Goal: Task Accomplishment & Management: Use online tool/utility

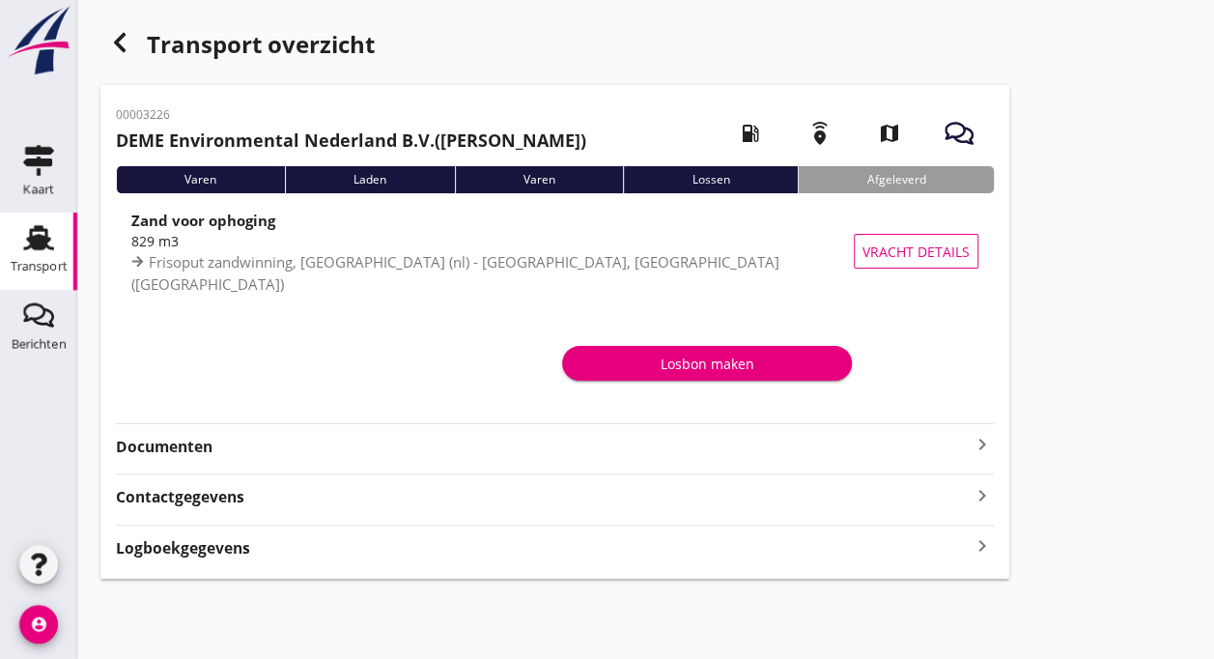
click at [41, 232] on icon "Transport" at bounding box center [38, 237] width 31 height 31
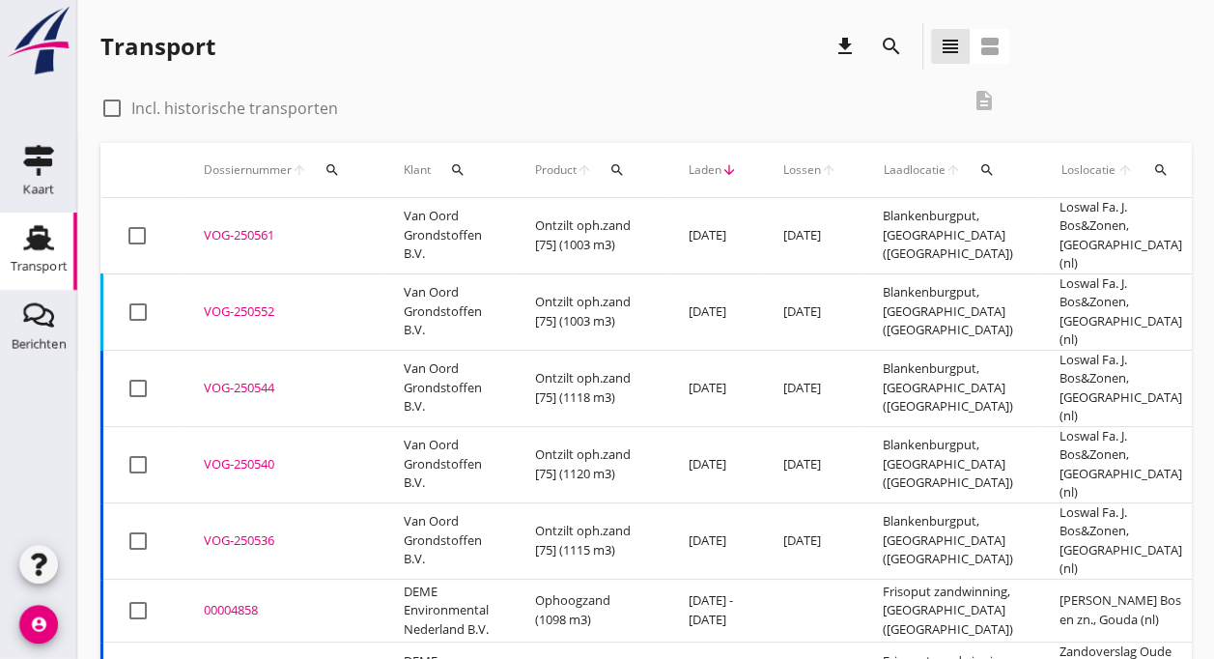
click at [506, 232] on td "Van Oord Grondstoffen B.V." at bounding box center [446, 236] width 131 height 76
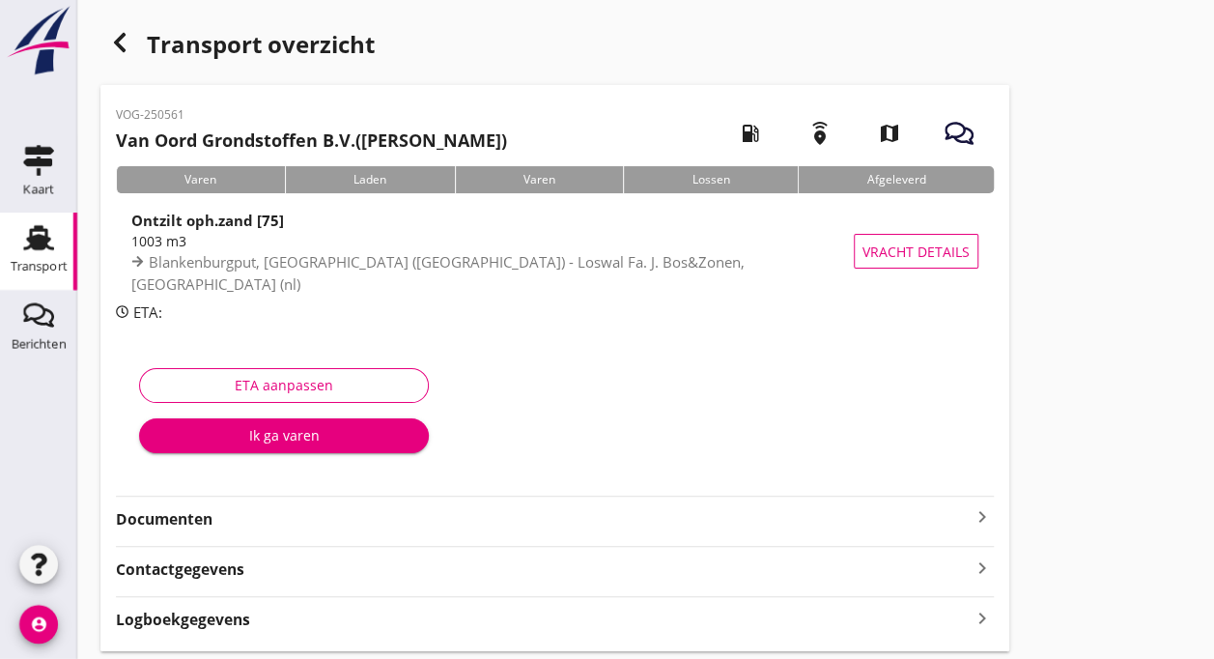
click at [41, 243] on use at bounding box center [38, 237] width 31 height 25
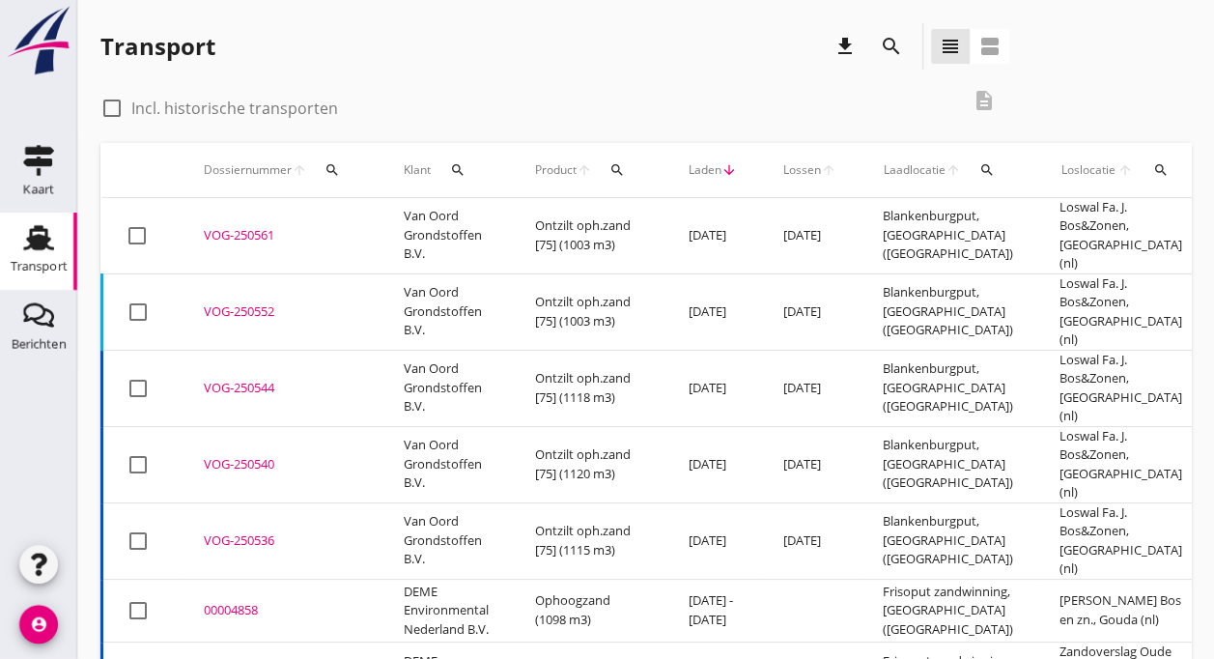
click at [386, 286] on td "Van Oord Grondstoffen B.V." at bounding box center [446, 311] width 131 height 76
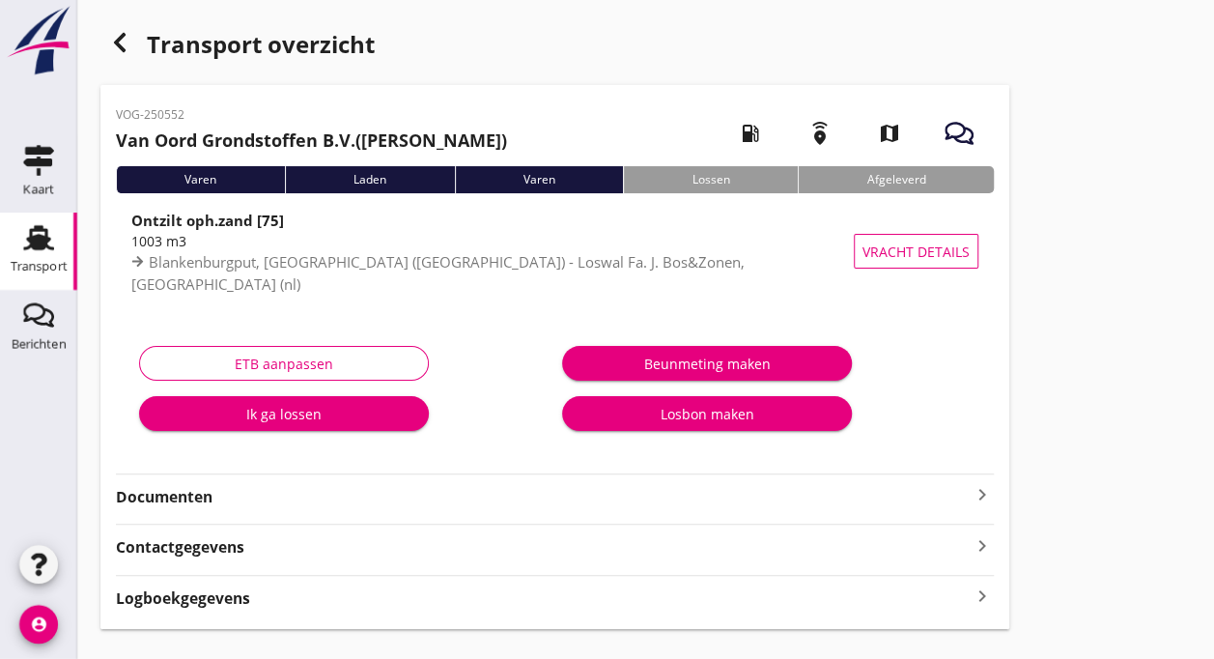
click at [284, 419] on div "Ik ga lossen" at bounding box center [284, 414] width 259 height 20
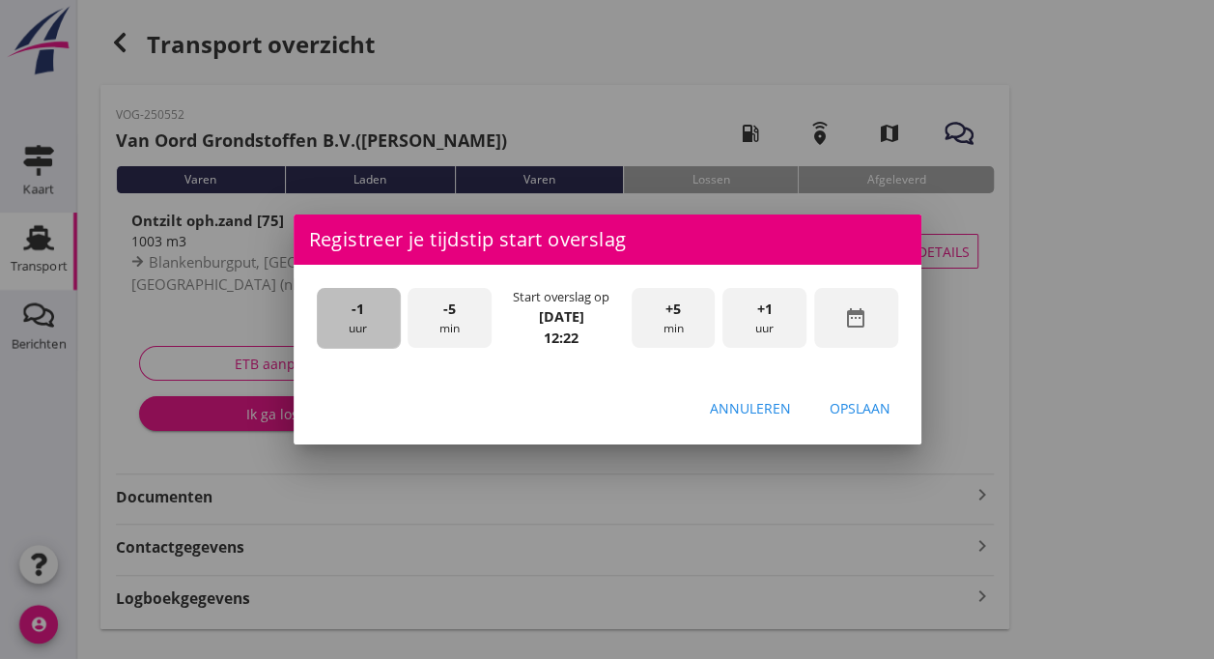
click at [364, 309] on div "-1 uur" at bounding box center [359, 318] width 84 height 61
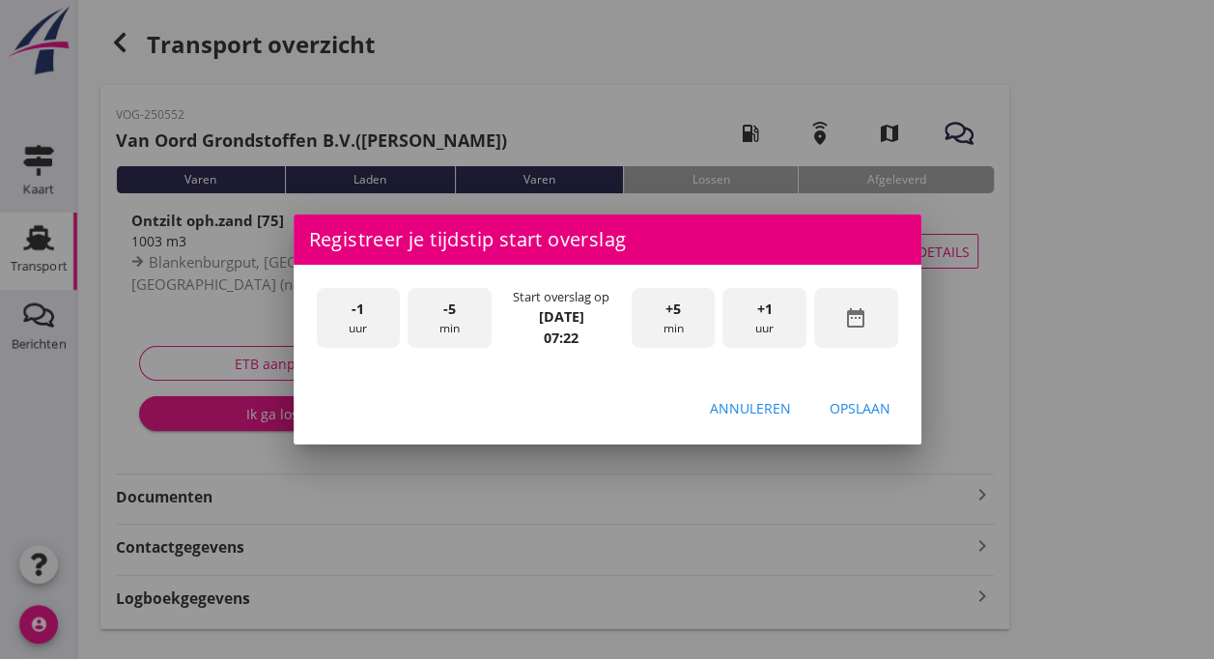
click at [364, 309] on div "-1 uur" at bounding box center [359, 318] width 84 height 61
click at [655, 320] on div "+5 min" at bounding box center [674, 318] width 84 height 61
click at [867, 403] on div "Opslaan" at bounding box center [860, 408] width 61 height 20
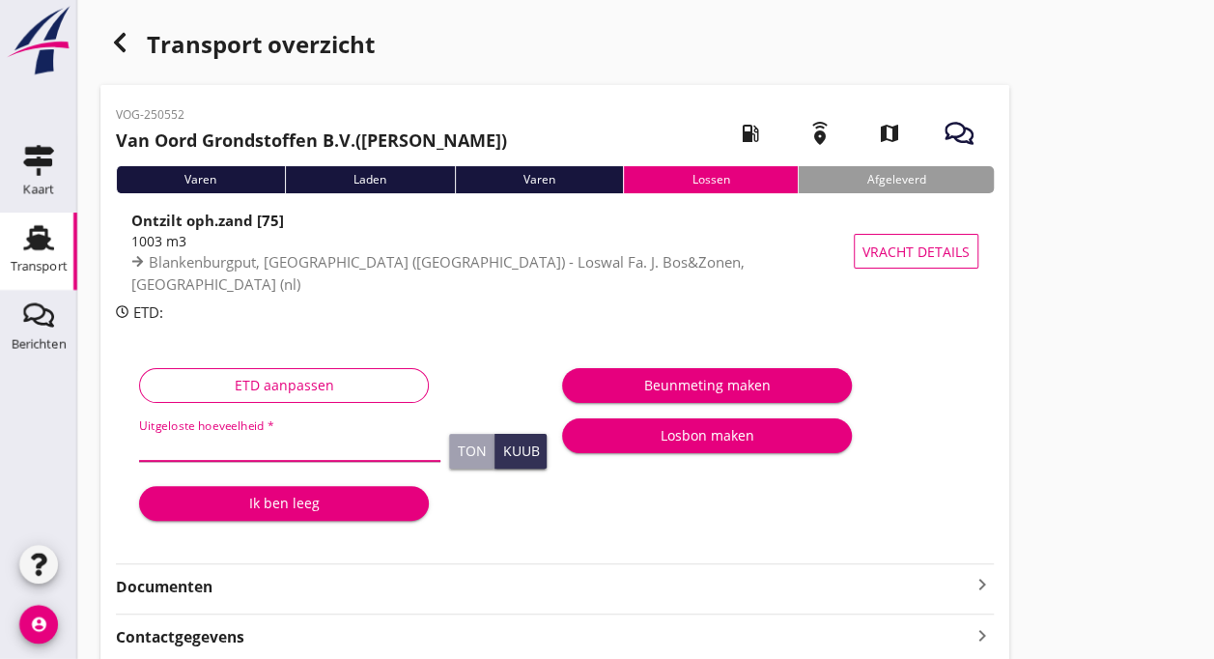
click at [253, 442] on input "Uitgeloste hoeveelheid *" at bounding box center [289, 445] width 301 height 31
type input "1124"
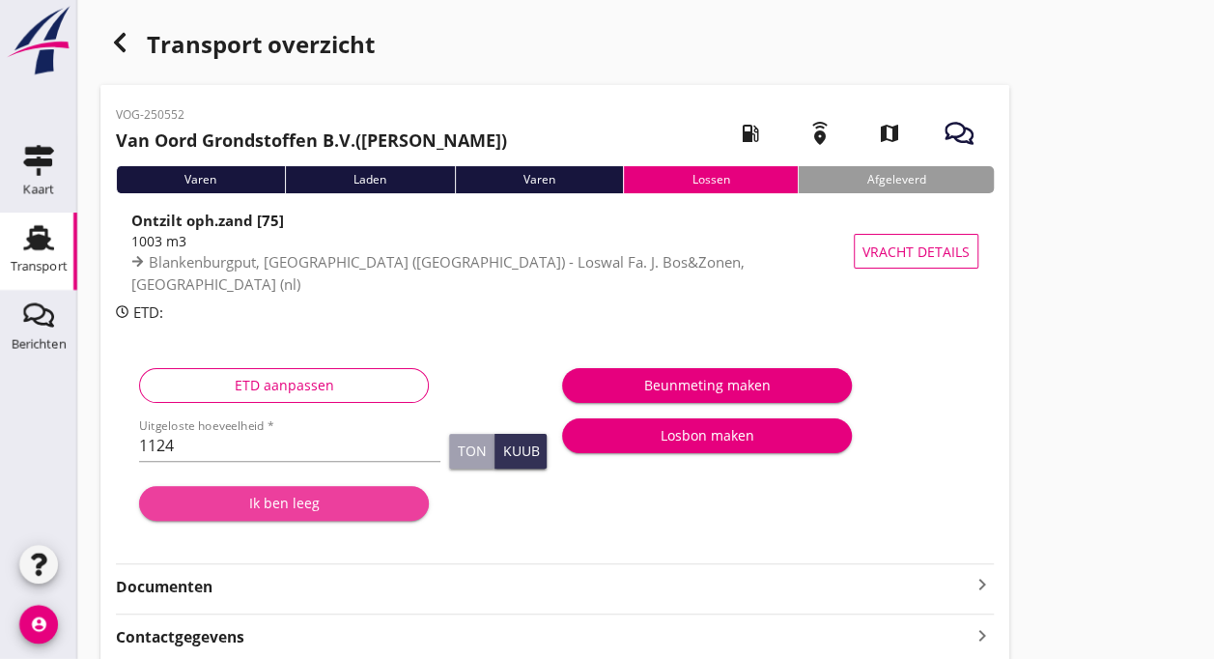
click at [277, 507] on div "Ik ben leeg" at bounding box center [284, 503] width 259 height 20
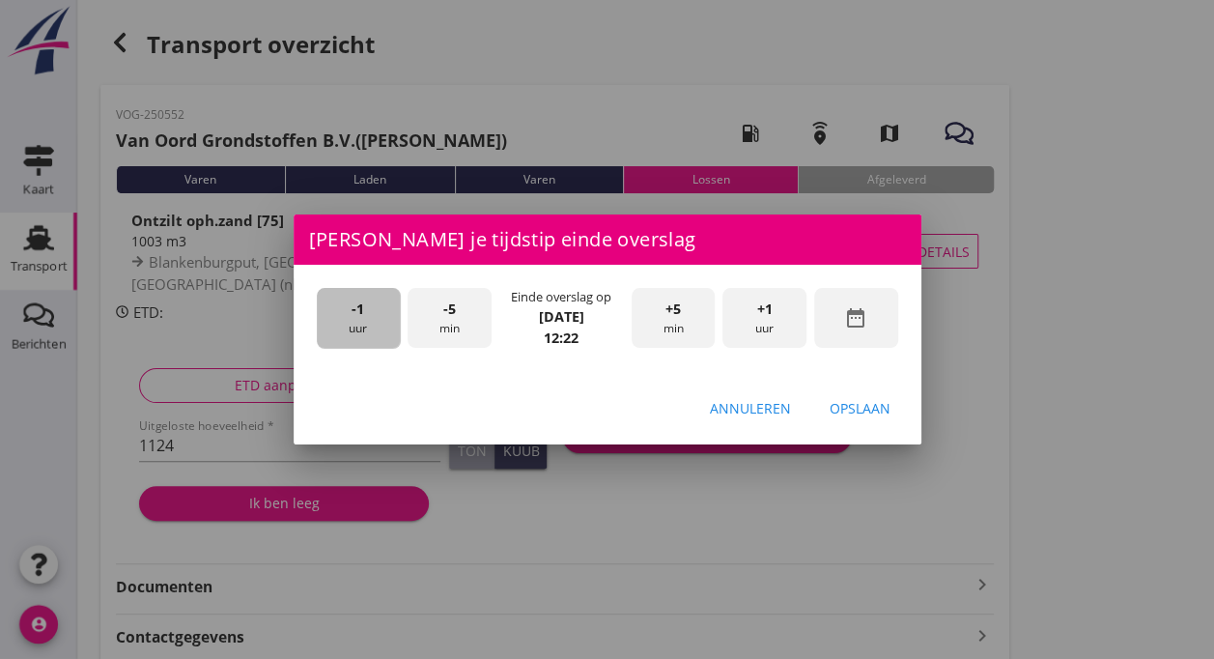
click at [350, 308] on div "-1 uur" at bounding box center [359, 318] width 84 height 61
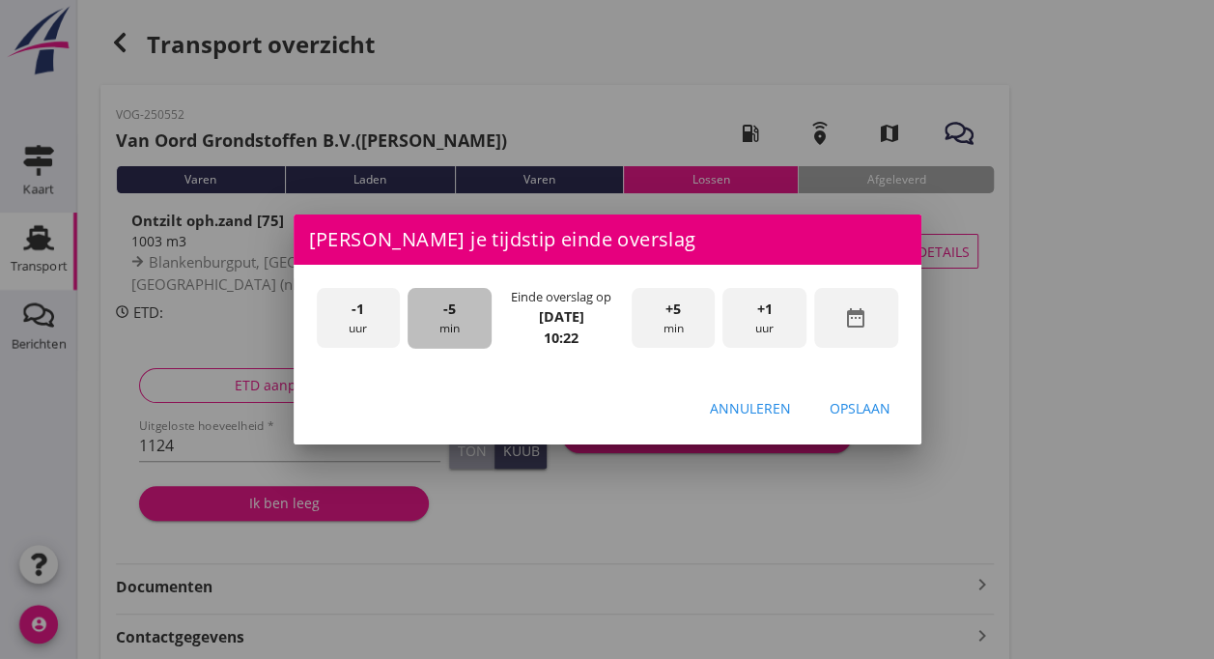
click at [462, 316] on div "-5 min" at bounding box center [450, 318] width 84 height 61
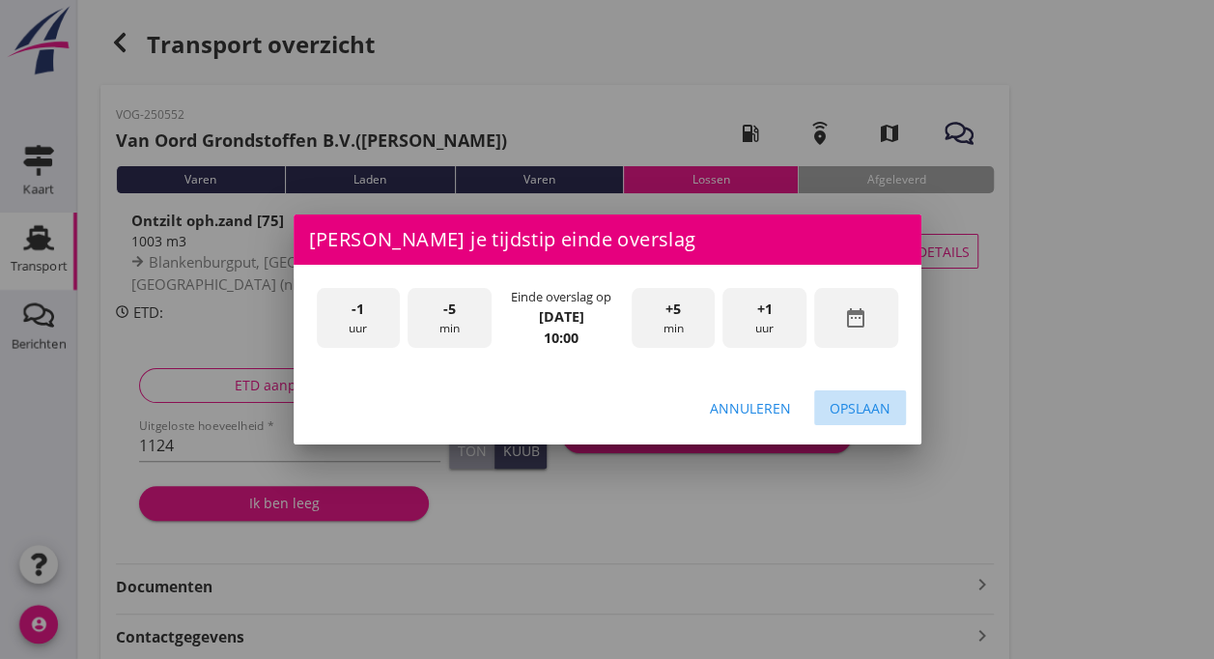
click at [858, 414] on div "Opslaan" at bounding box center [860, 408] width 61 height 20
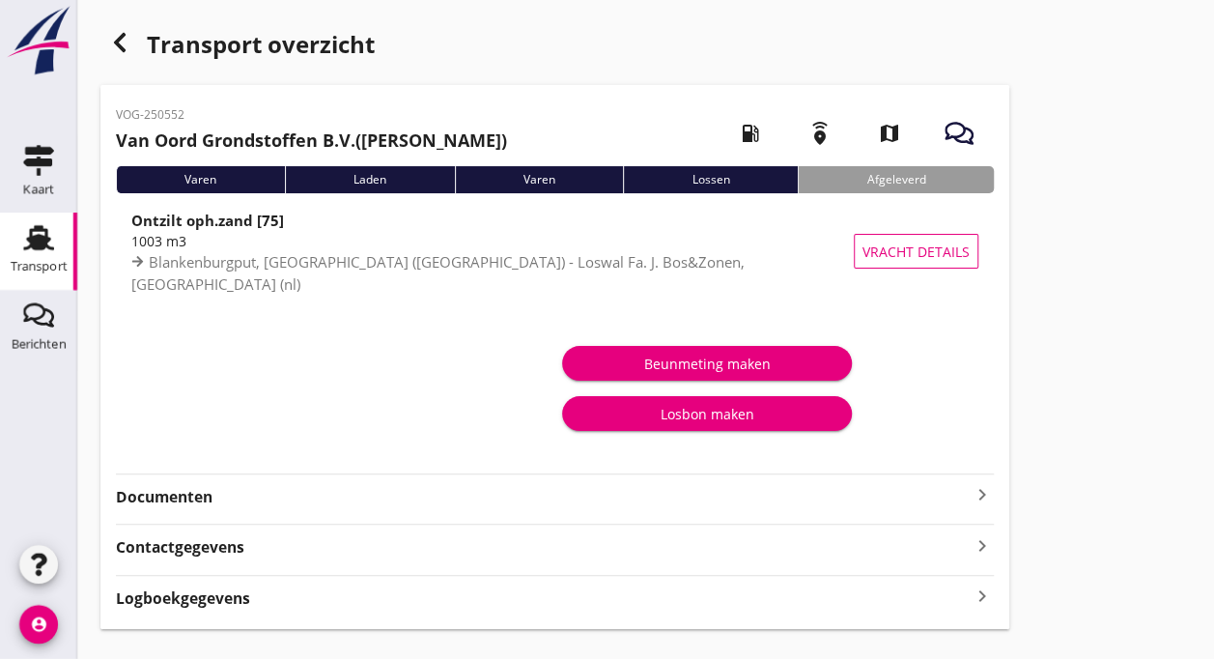
click at [39, 272] on div "Transport" at bounding box center [39, 266] width 57 height 27
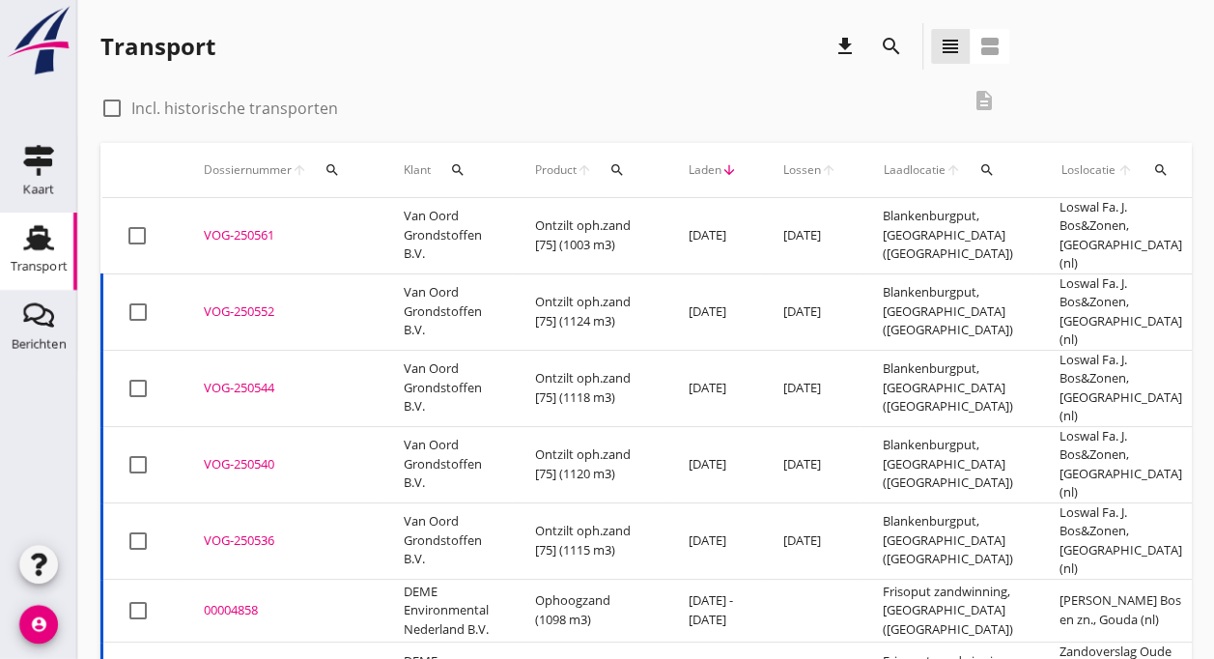
click at [218, 228] on div "VOG-250561" at bounding box center [281, 235] width 154 height 19
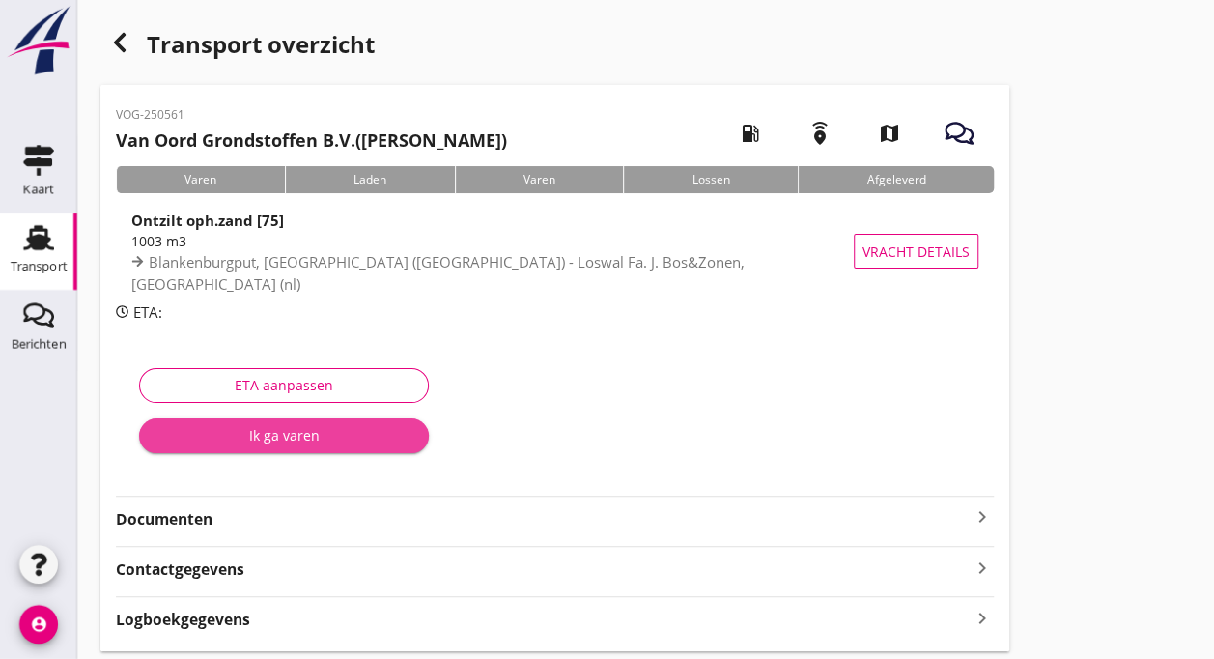
click at [243, 431] on div "Ik ga varen" at bounding box center [284, 435] width 259 height 20
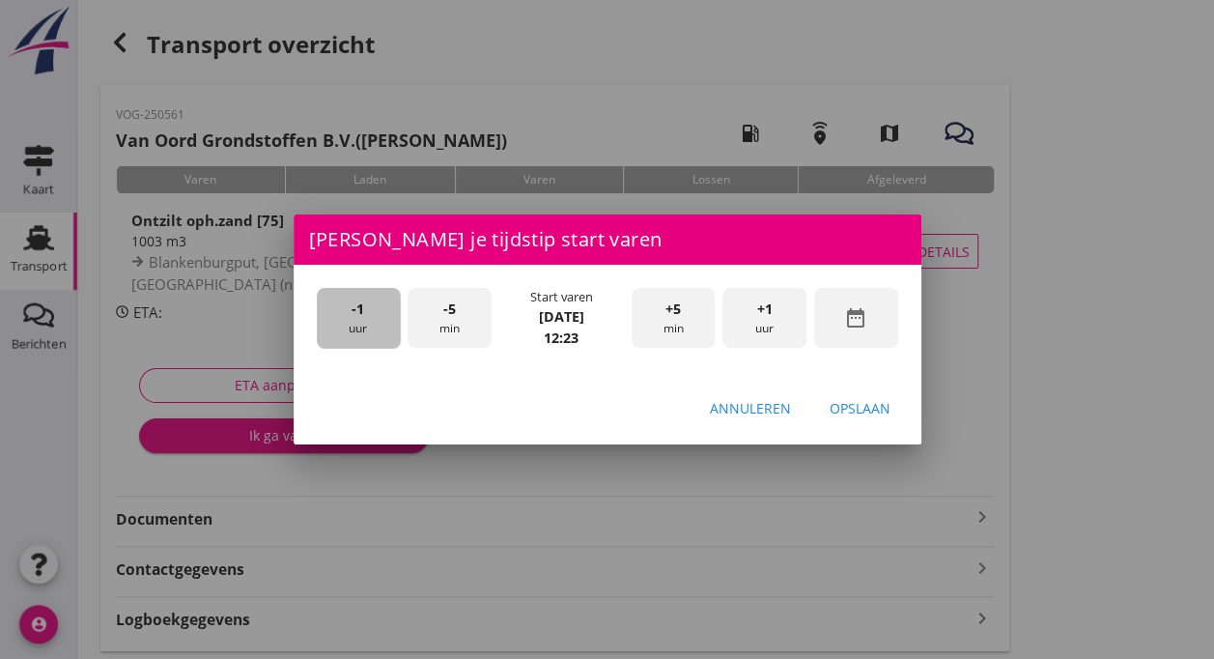
click at [367, 315] on div "-1 uur" at bounding box center [359, 318] width 84 height 61
click at [449, 316] on span "-5" at bounding box center [449, 309] width 13 height 21
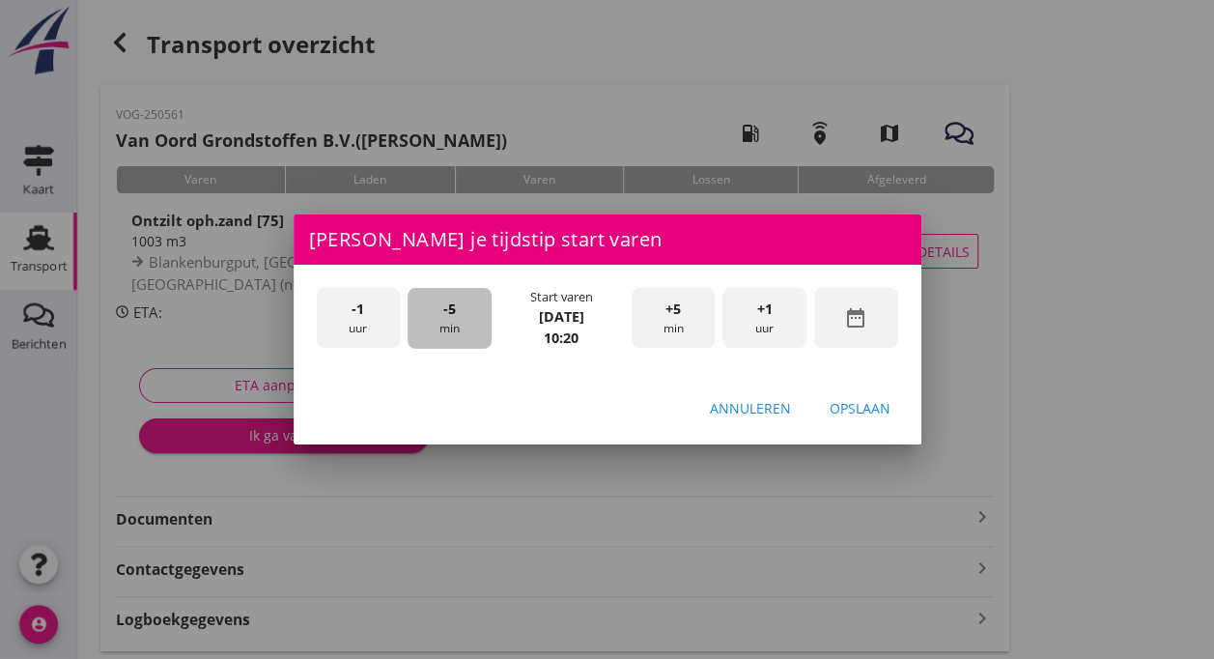
click at [449, 316] on span "-5" at bounding box center [449, 309] width 13 height 21
click at [873, 425] on div "Annuleren Opslaan" at bounding box center [608, 408] width 628 height 66
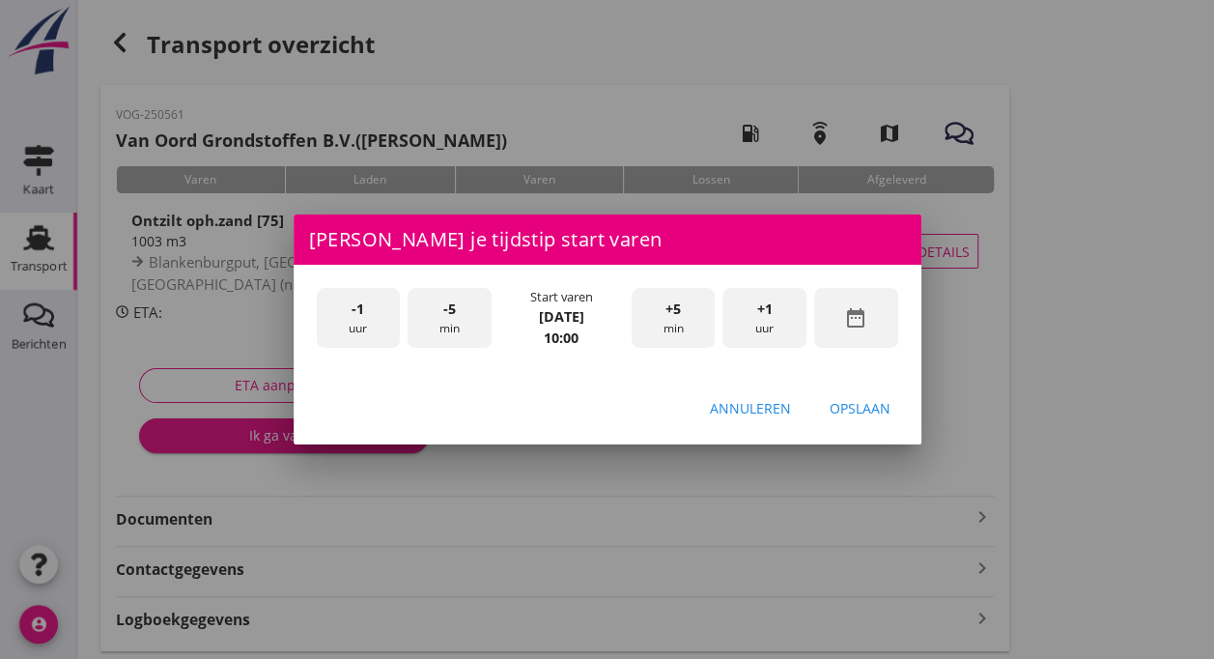
click at [860, 403] on div "Opslaan" at bounding box center [860, 408] width 61 height 20
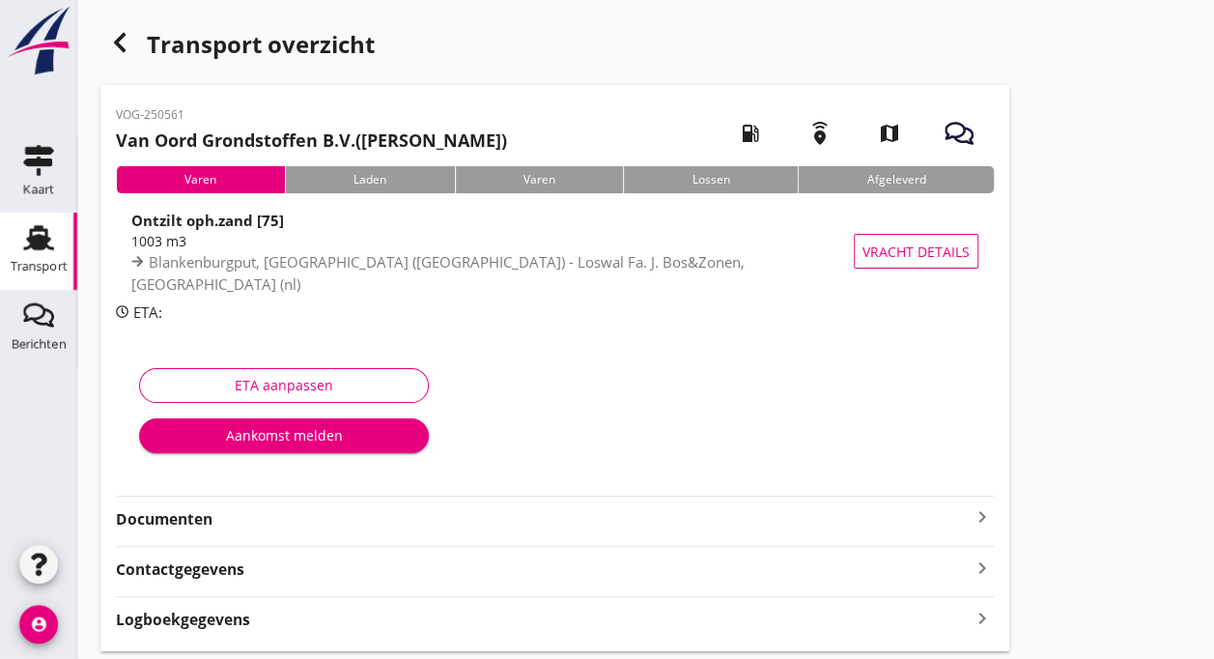
click at [313, 433] on div "Aankomst melden" at bounding box center [284, 435] width 259 height 20
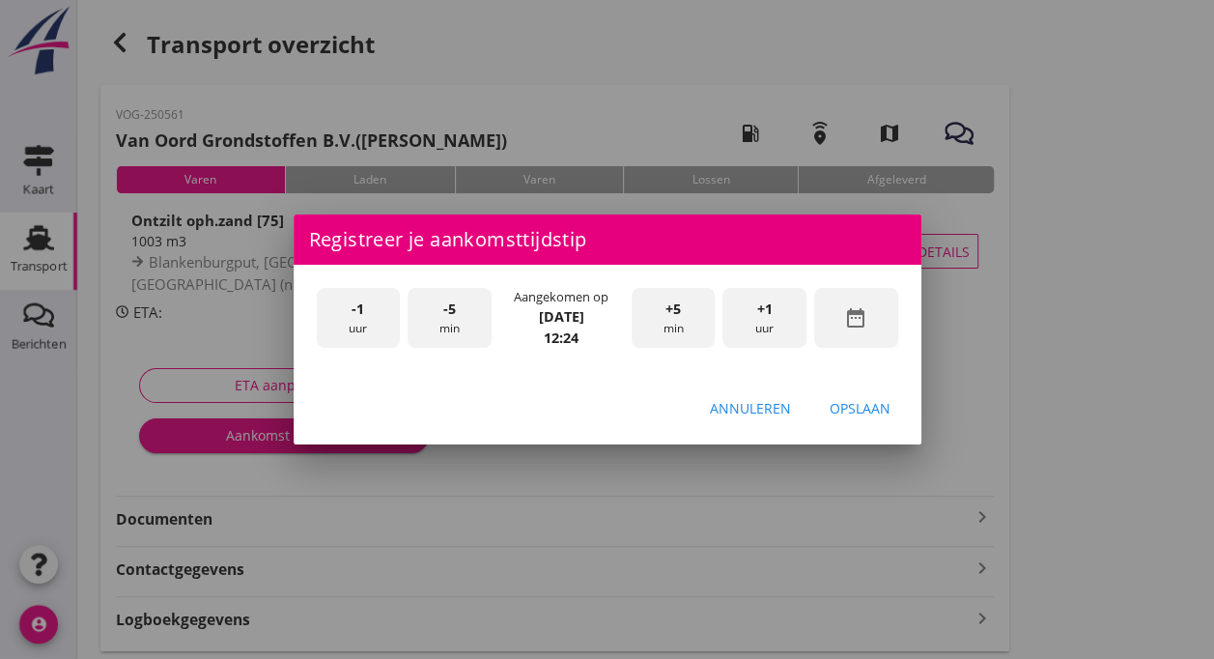
click at [447, 308] on span "-5" at bounding box center [449, 309] width 13 height 21
click at [452, 312] on span "-5" at bounding box center [449, 309] width 13 height 21
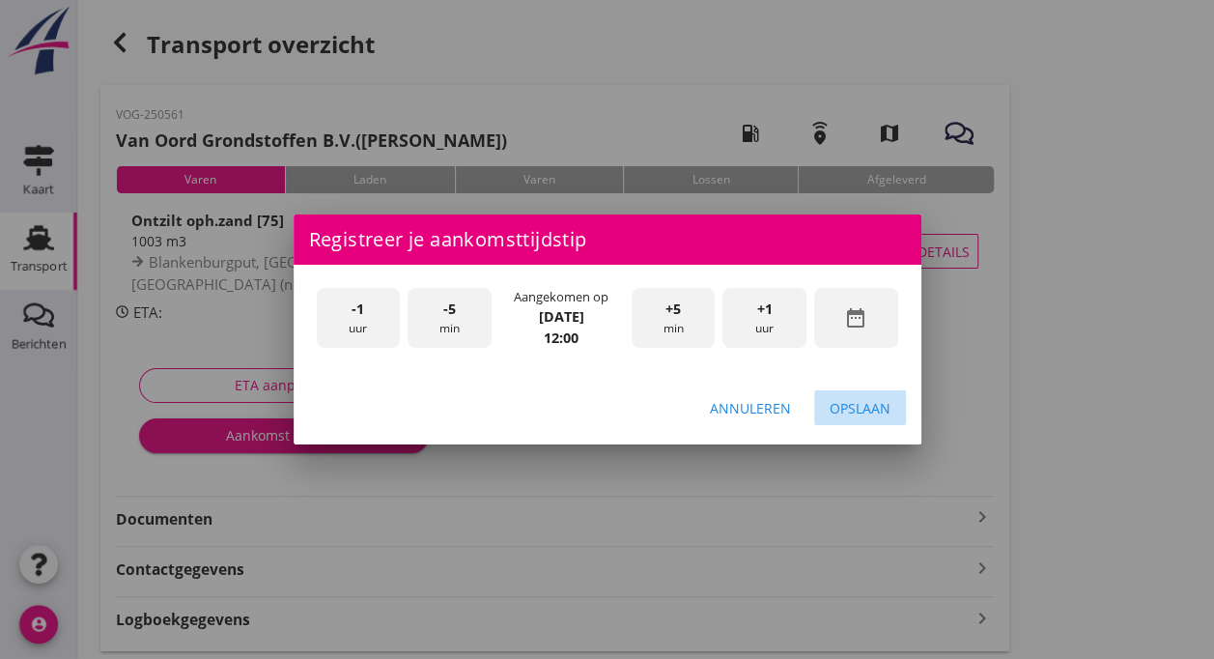
click at [834, 402] on div "Opslaan" at bounding box center [860, 408] width 61 height 20
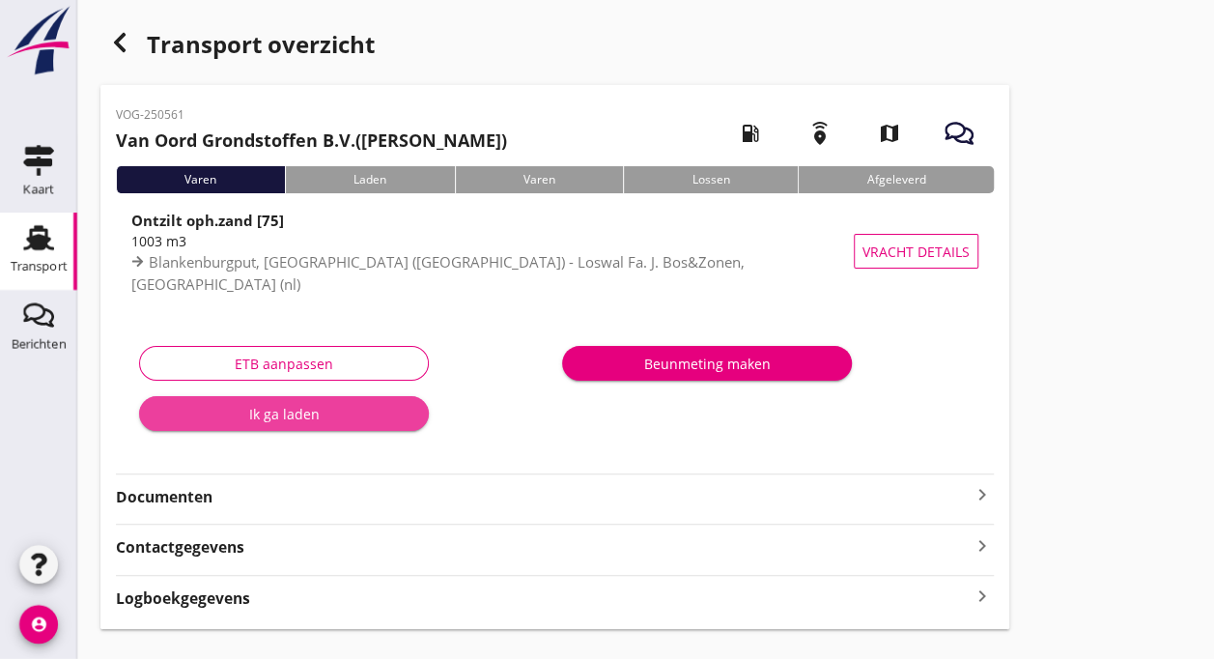
click at [285, 410] on div "Ik ga laden" at bounding box center [284, 414] width 259 height 20
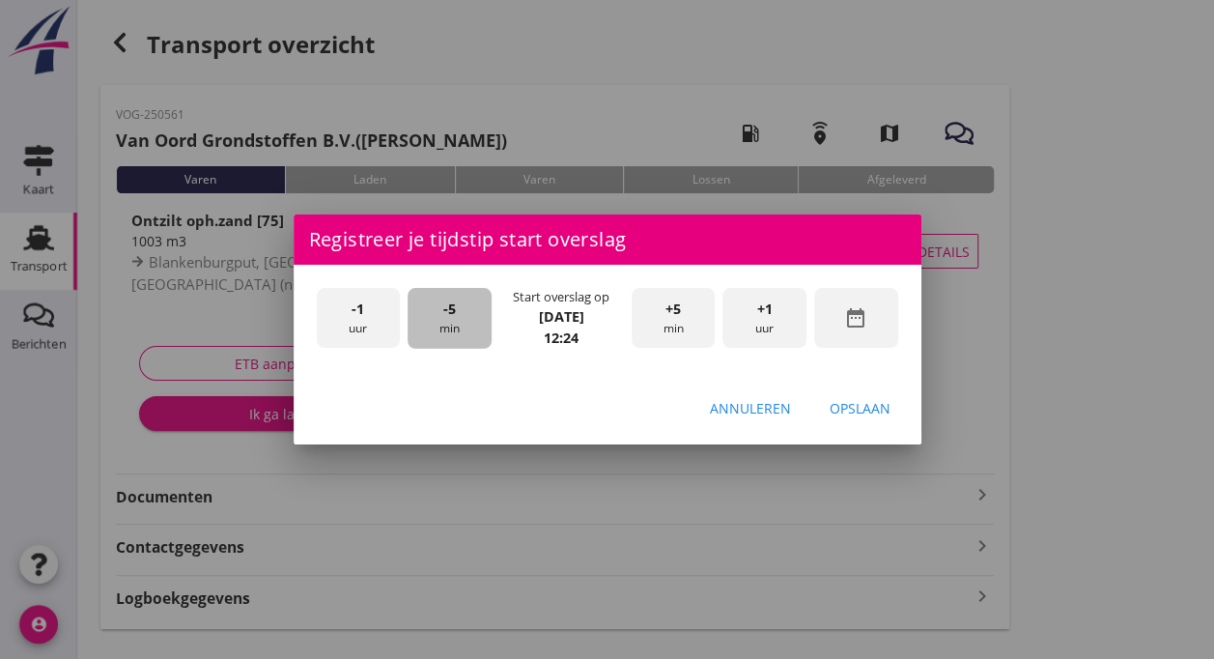
click at [443, 307] on span "-5" at bounding box center [449, 309] width 13 height 21
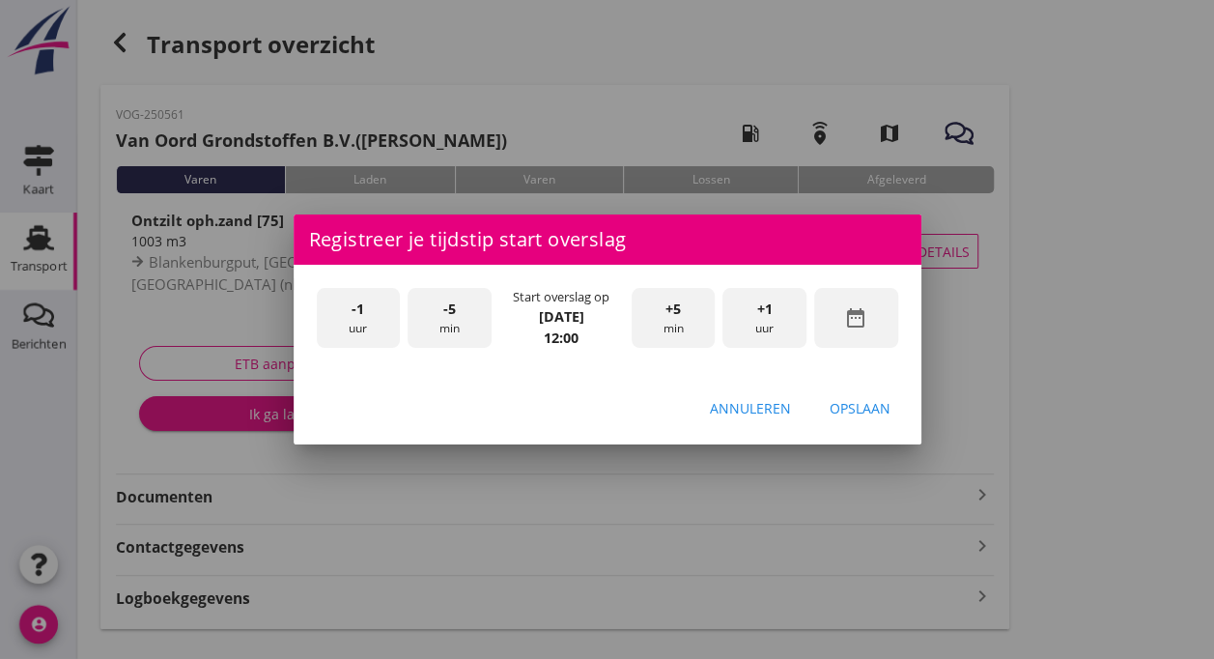
click at [848, 408] on div "Opslaan" at bounding box center [860, 408] width 61 height 20
